Goal: Communication & Community: Answer question/provide support

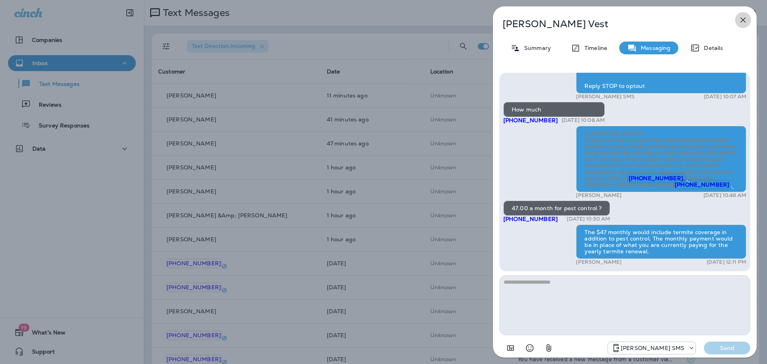
click at [747, 20] on icon "button" at bounding box center [743, 20] width 10 height 10
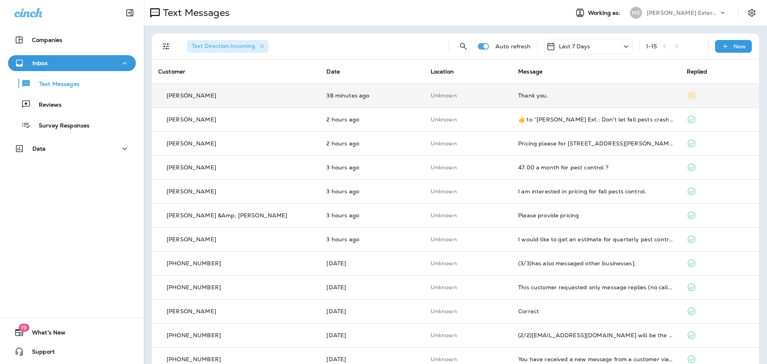
click at [605, 98] on td "Thank you." at bounding box center [596, 95] width 168 height 24
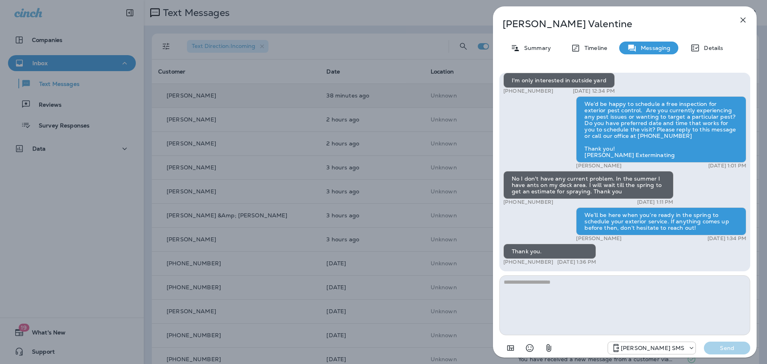
click at [443, 7] on div "Penny Valentine Summary Timeline Messaging Details Mares Ext.: Reply now to lea…" at bounding box center [383, 182] width 767 height 364
